Goal: Information Seeking & Learning: Understand process/instructions

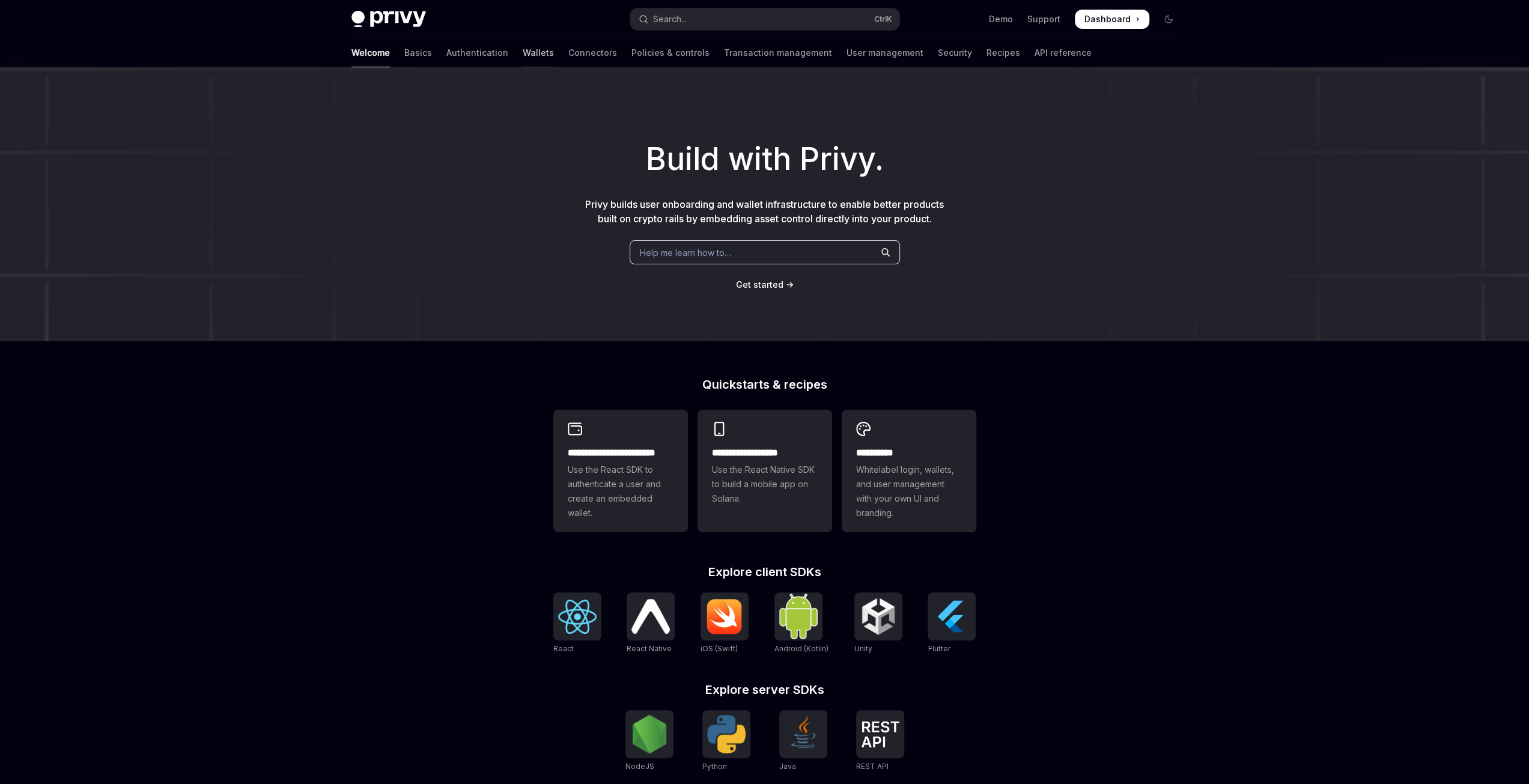
click at [523, 60] on link "Wallets" at bounding box center [538, 53] width 31 height 29
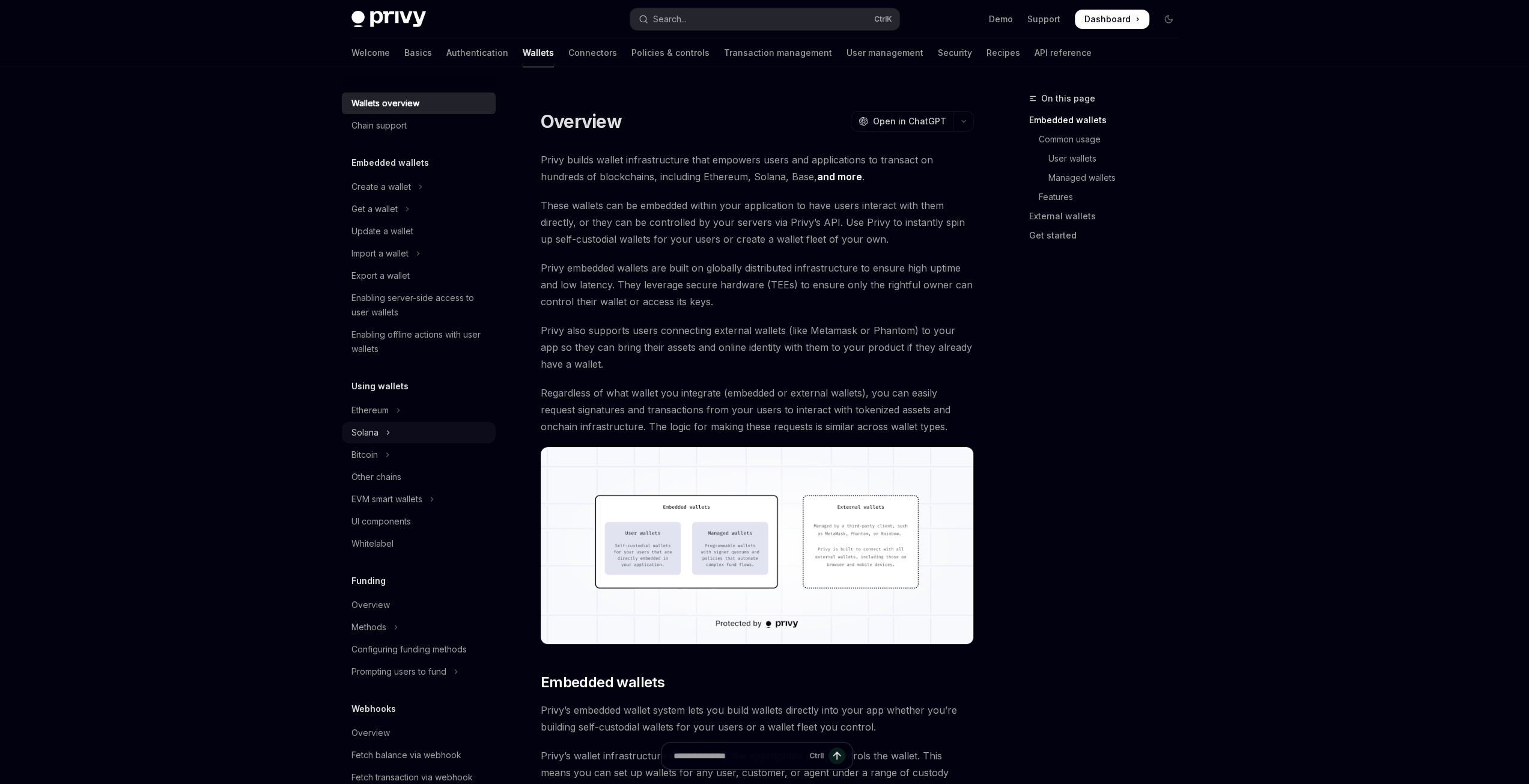
click at [397, 436] on button "Solana" at bounding box center [419, 432] width 154 height 21
type textarea "*"
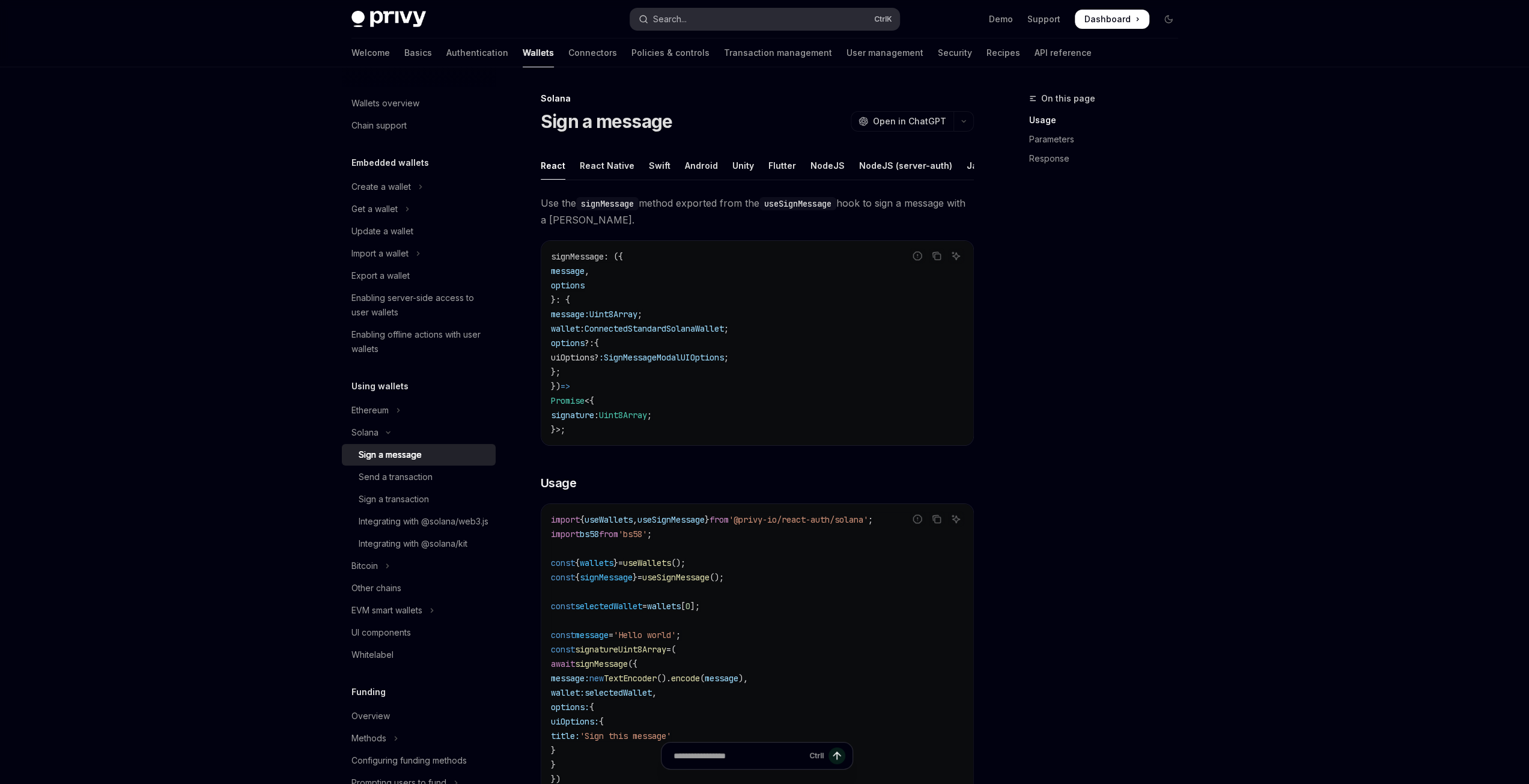
click at [749, 17] on button "Search... Ctrl K" at bounding box center [765, 19] width 270 height 21
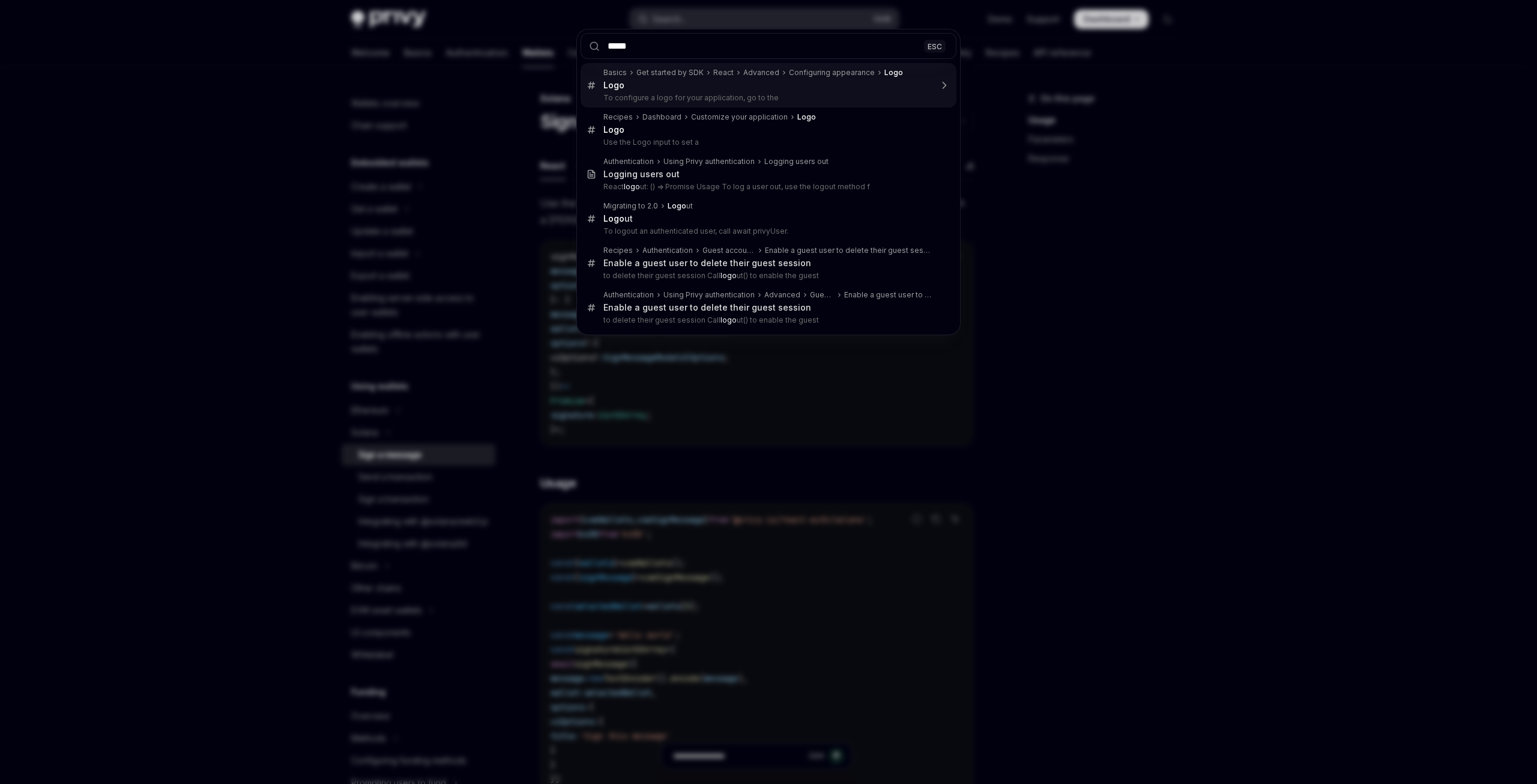
type input "******"
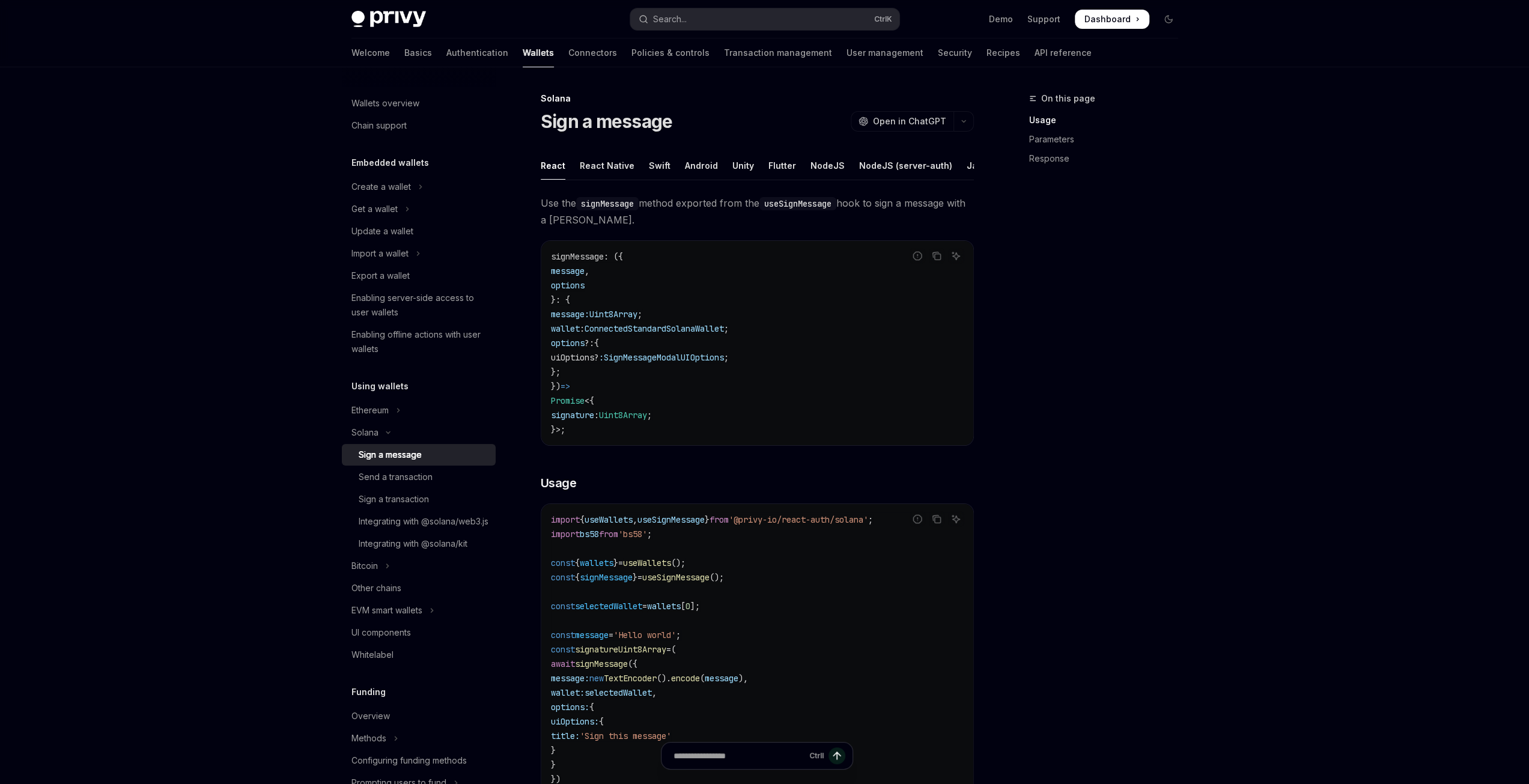
type textarea "*"
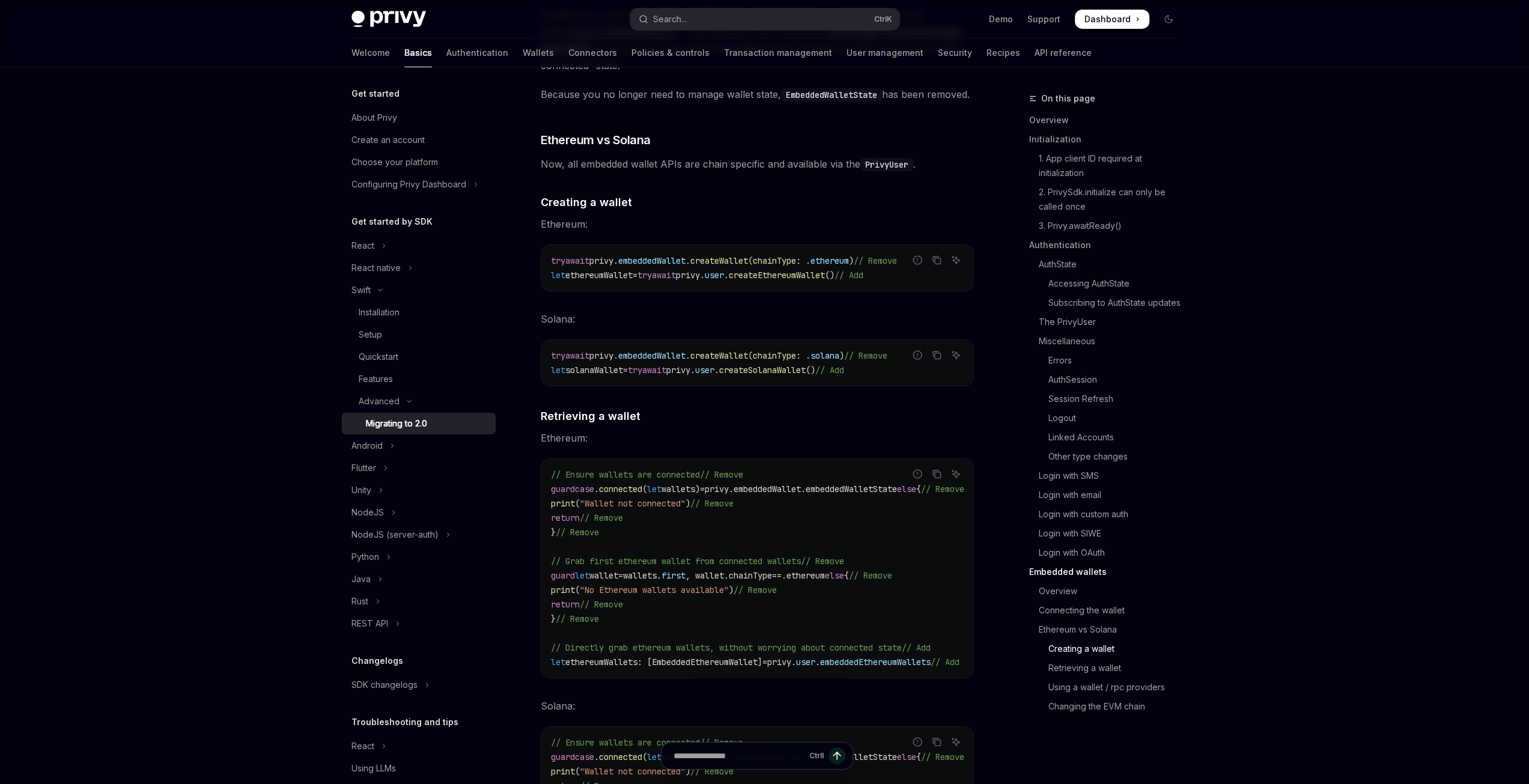
scroll to position [4037, 0]
click at [1108, 491] on link "Login with email" at bounding box center [1108, 495] width 159 height 19
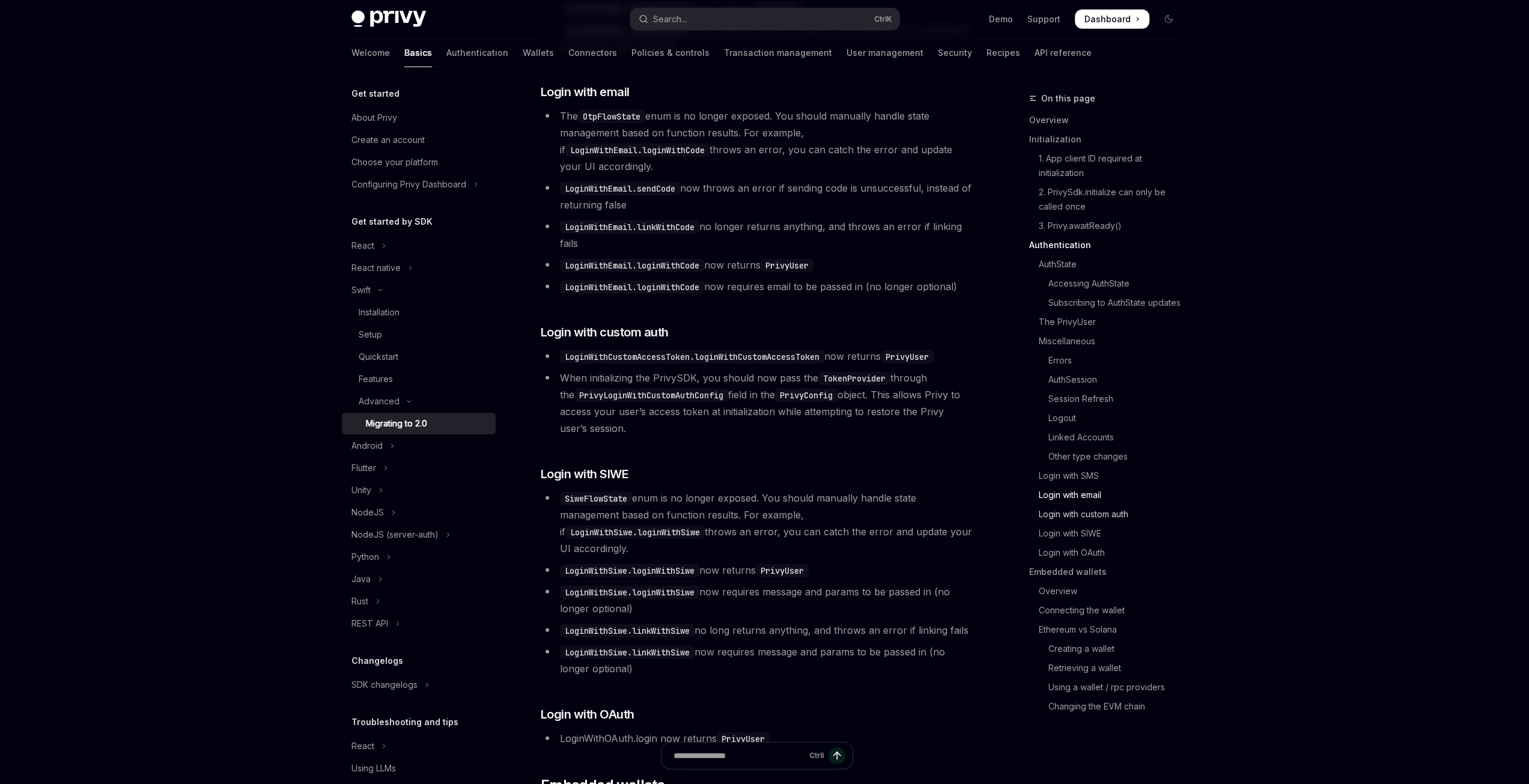
scroll to position [2981, 0]
click at [1077, 406] on link "Session Refresh" at bounding box center [1108, 398] width 159 height 19
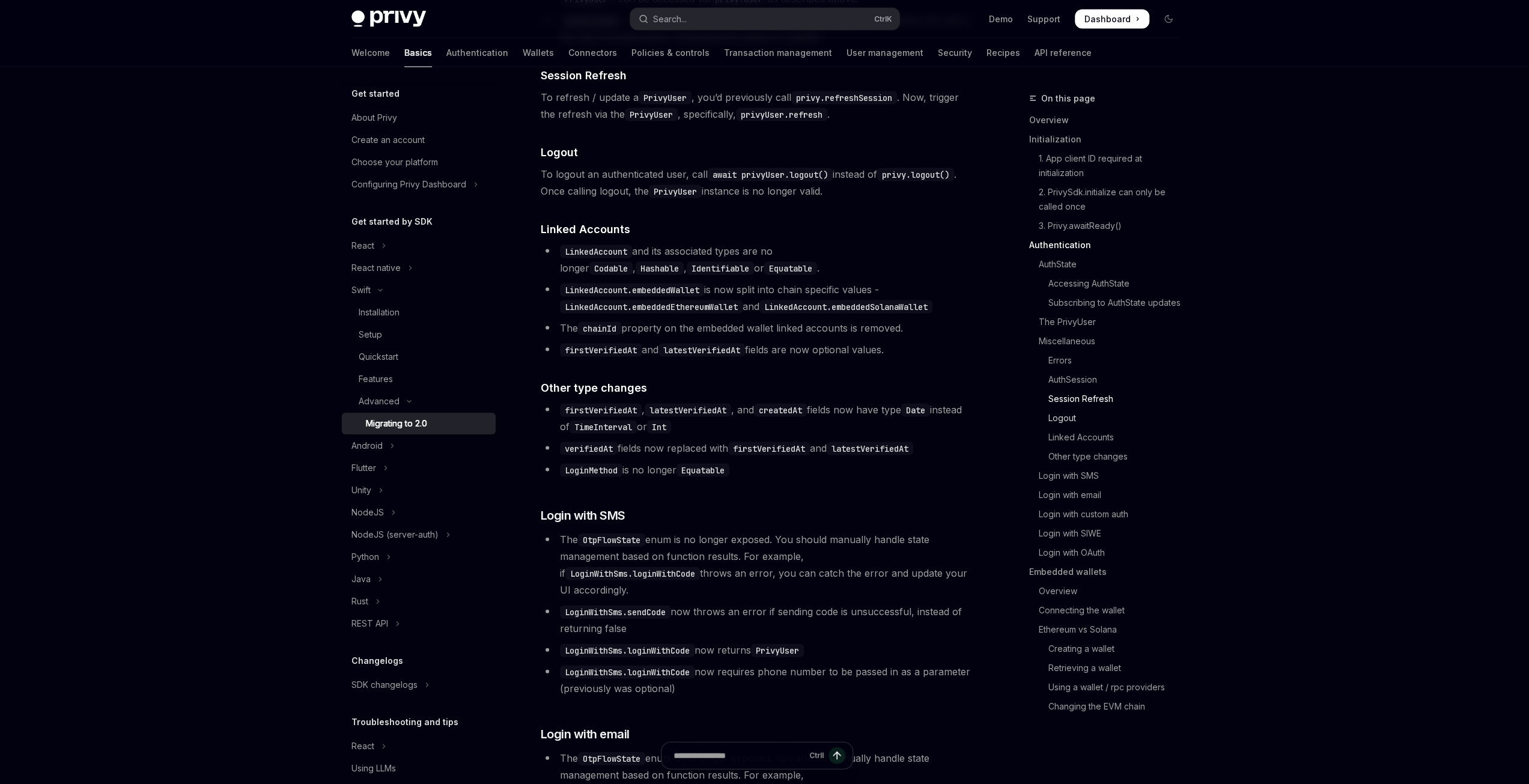
click at [1073, 412] on link "Logout" at bounding box center [1108, 418] width 159 height 19
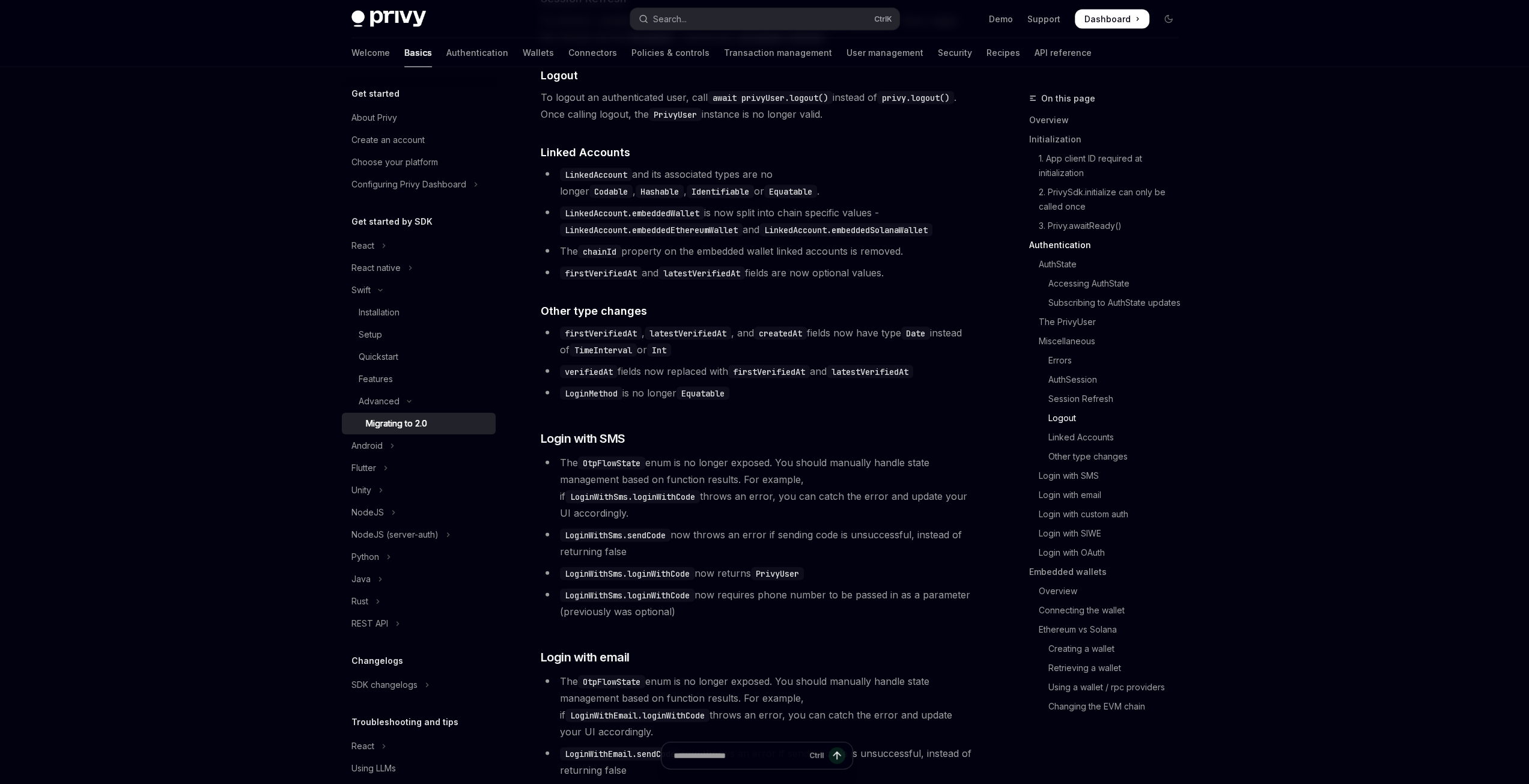
click at [1071, 416] on link "Logout" at bounding box center [1108, 418] width 159 height 19
click at [776, 105] on code "await privyUser.logout()" at bounding box center [770, 98] width 125 height 14
copy code "privyUser"
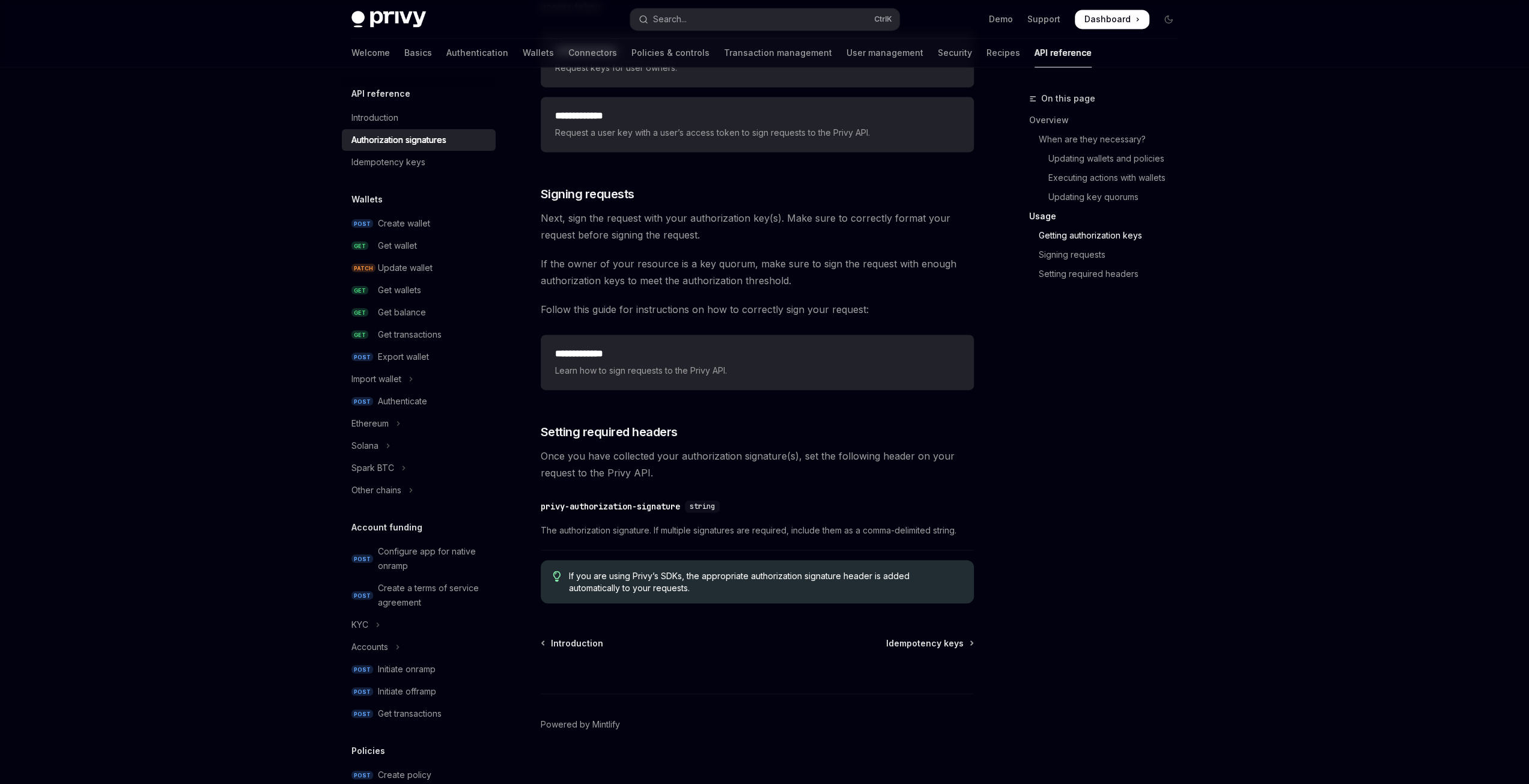
scroll to position [1741, 0]
